Goal: Transaction & Acquisition: Purchase product/service

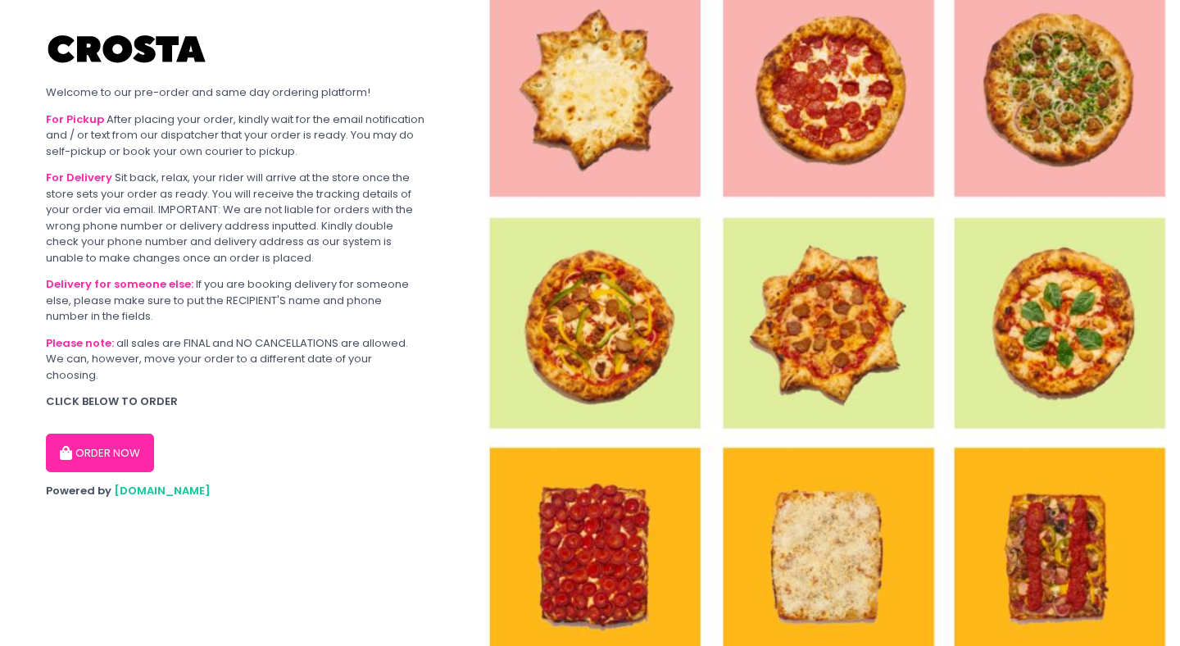
click at [84, 442] on button "ORDER NOW" at bounding box center [100, 452] width 108 height 39
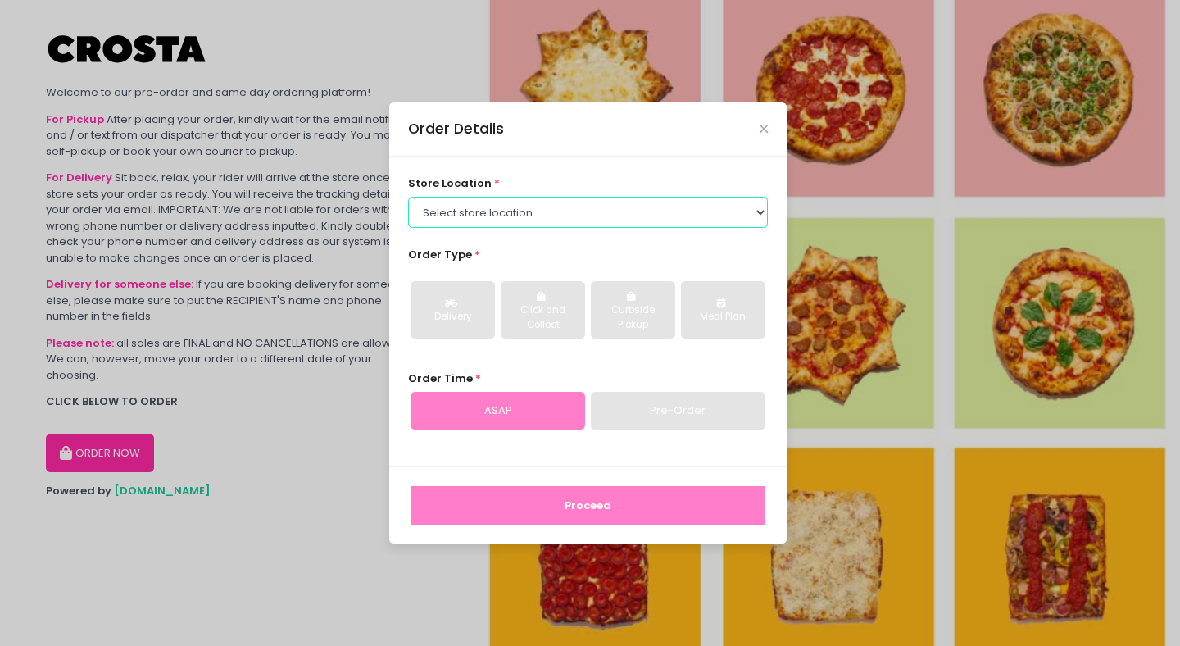
click at [555, 210] on select "Select store location Crosta Pizza - [PERSON_NAME] Crosta Pizza - [GEOGRAPHIC_D…" at bounding box center [588, 212] width 360 height 31
select select "65090bae48156caed44a5eb4"
click at [408, 197] on select "Select store location Crosta Pizza - [PERSON_NAME] Crosta Pizza - [GEOGRAPHIC_D…" at bounding box center [588, 212] width 360 height 31
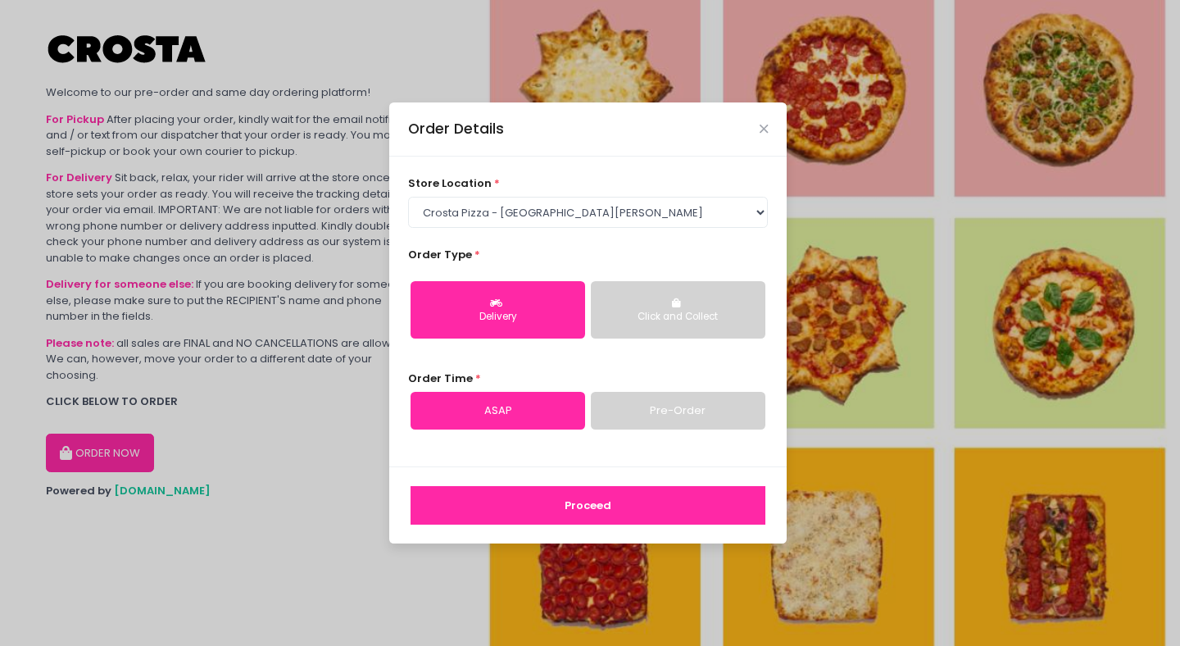
click at [582, 510] on button "Proceed" at bounding box center [587, 505] width 355 height 39
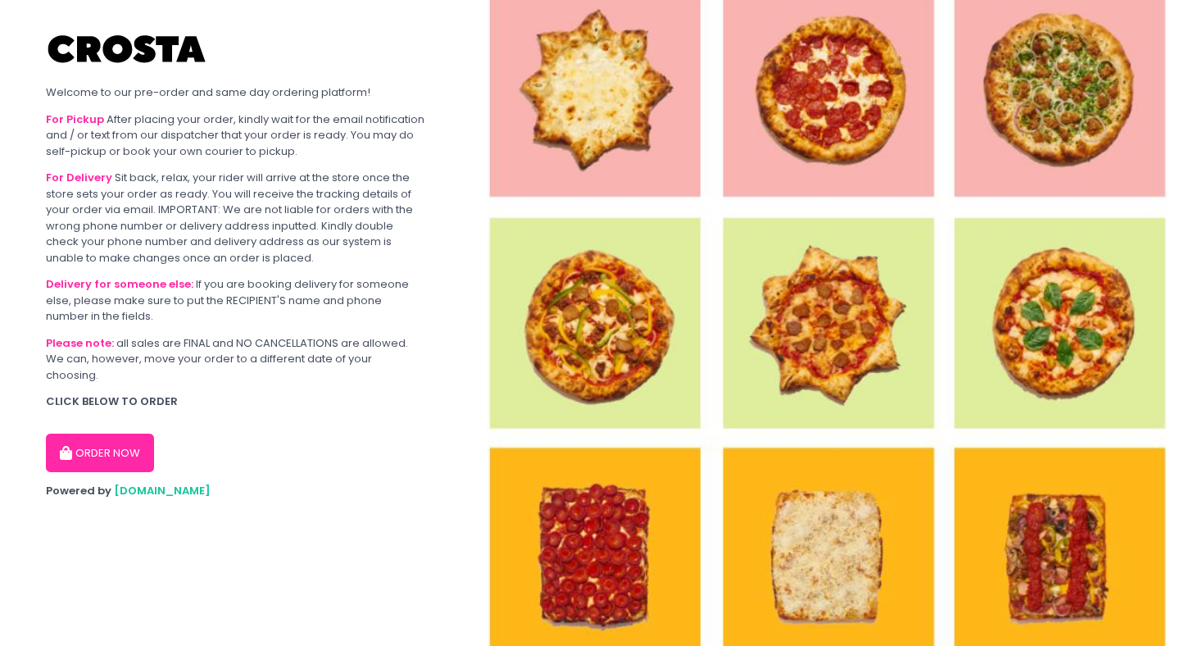
click at [109, 433] on button "ORDER NOW" at bounding box center [100, 452] width 108 height 39
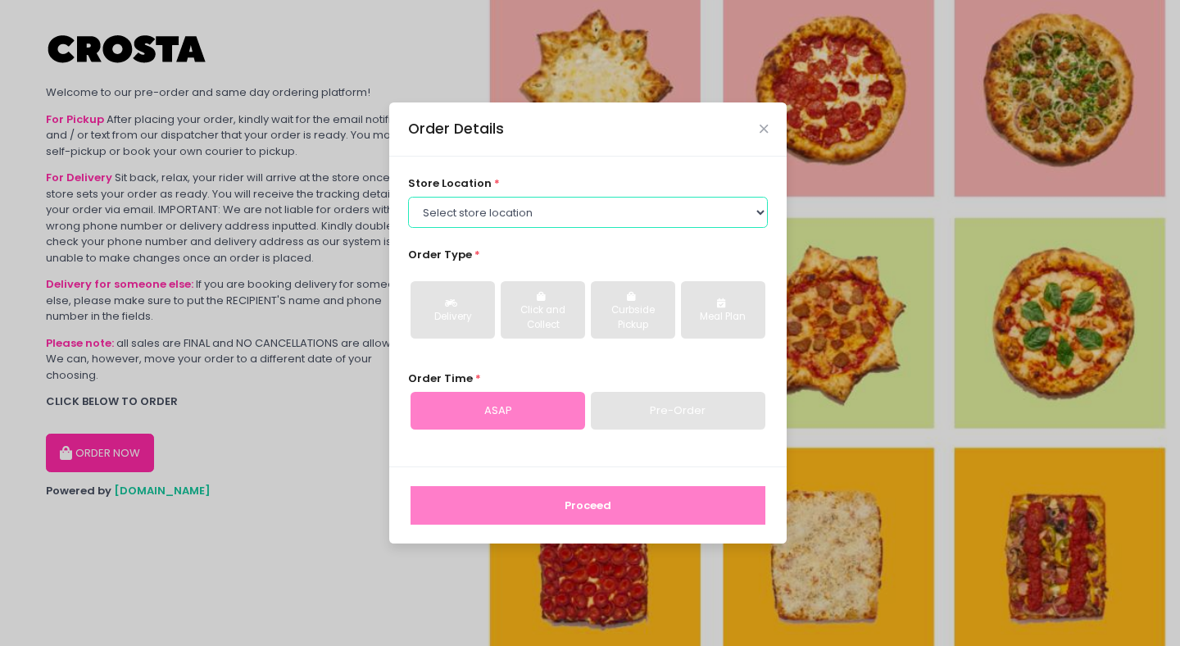
click at [499, 200] on select "Select store location Crosta Pizza - [PERSON_NAME] Crosta Pizza - [GEOGRAPHIC_D…" at bounding box center [588, 212] width 360 height 31
select select "65090bae48156caed44a5eb4"
click at [408, 197] on select "Select store location Crosta Pizza - [PERSON_NAME] Crosta Pizza - [GEOGRAPHIC_D…" at bounding box center [588, 212] width 360 height 31
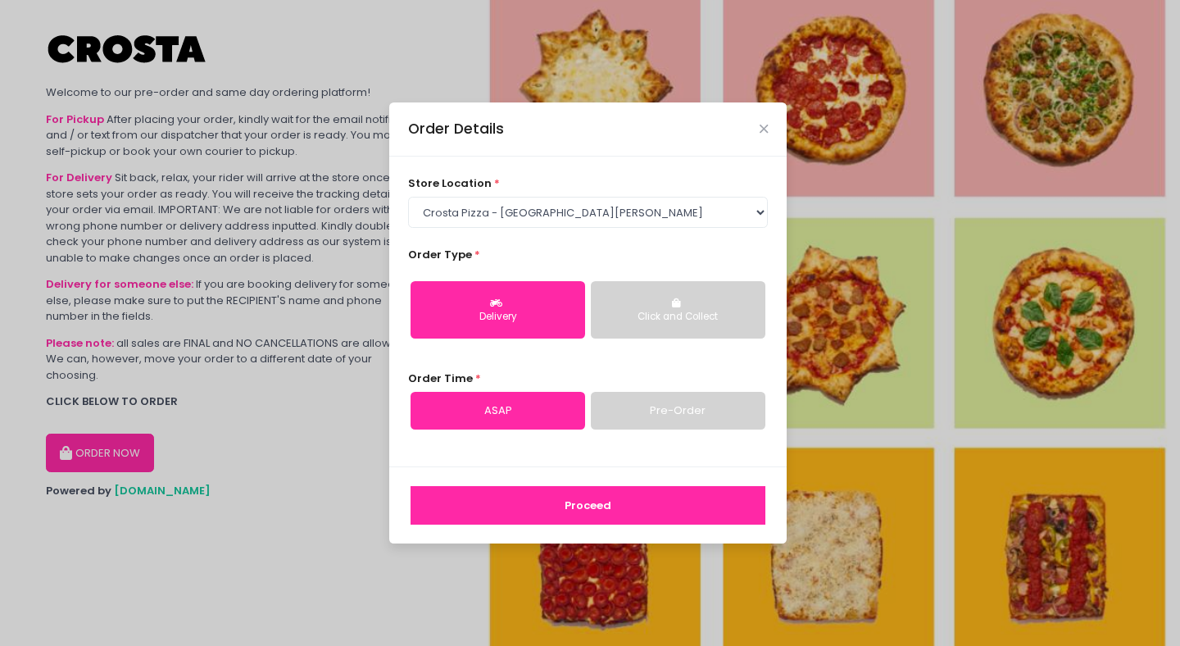
click at [597, 502] on button "Proceed" at bounding box center [587, 505] width 355 height 39
